Goal: Find specific page/section: Find specific page/section

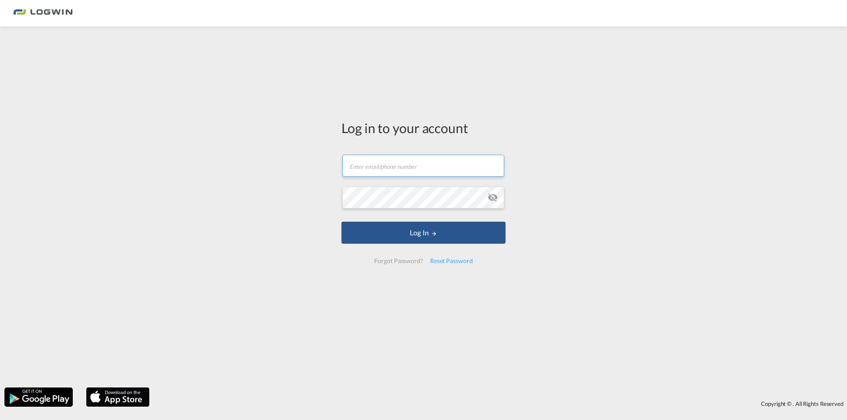
type input "[PERSON_NAME][EMAIL_ADDRESS][DOMAIN_NAME]"
click at [408, 172] on input "[PERSON_NAME][EMAIL_ADDRESS][DOMAIN_NAME]" at bounding box center [423, 166] width 162 height 22
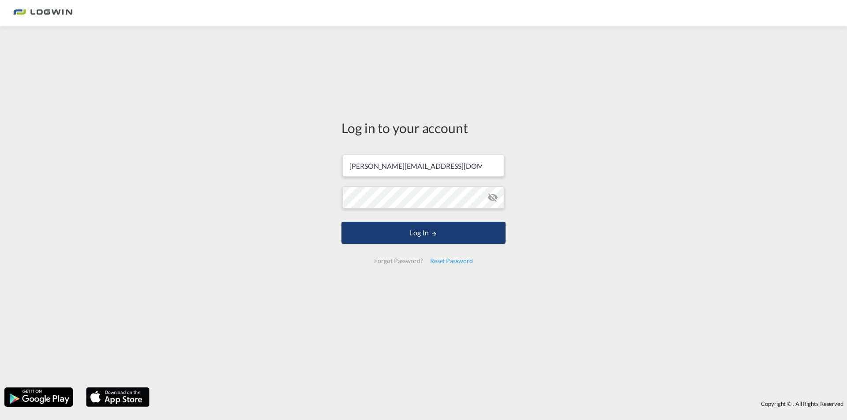
click at [367, 235] on button "Log In" at bounding box center [423, 233] width 164 height 22
